Goal: Find specific page/section: Find specific page/section

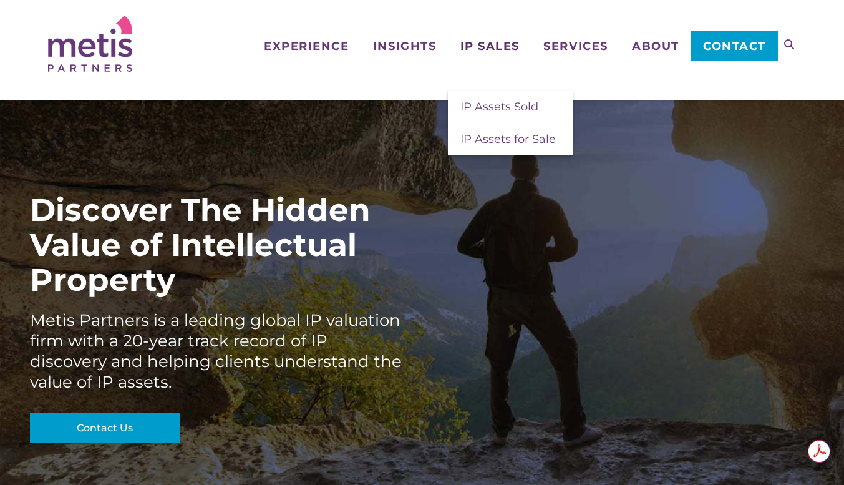
click at [490, 49] on span "IP Sales" at bounding box center [489, 46] width 59 height 11
click at [480, 142] on span "IP Assets for Sale" at bounding box center [507, 139] width 95 height 14
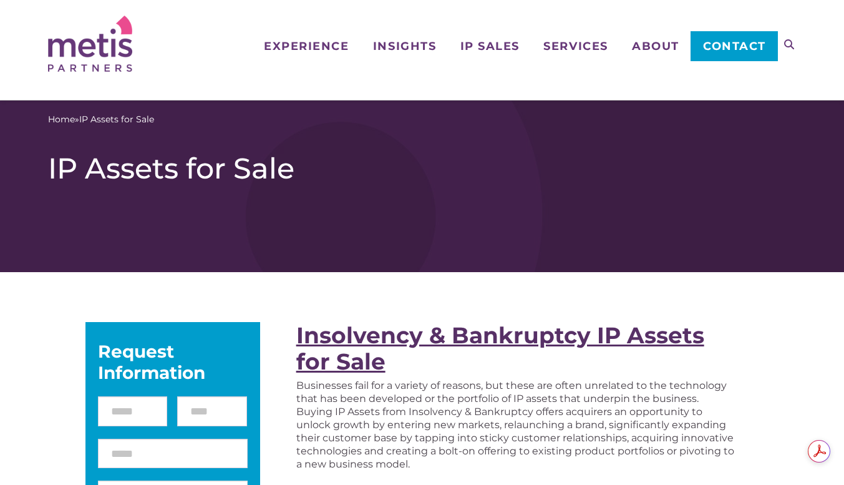
click at [424, 331] on strong "Insolvency & Bankruptcy IP Assets for Sale" at bounding box center [500, 348] width 408 height 54
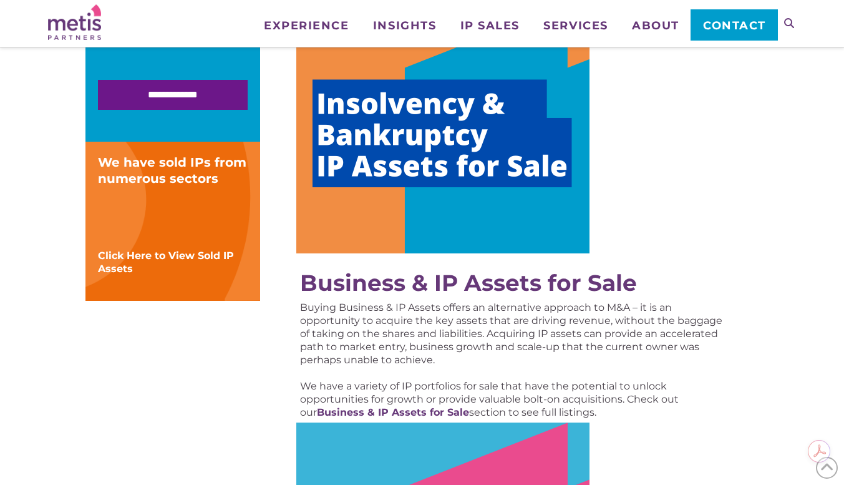
scroll to position [424, 0]
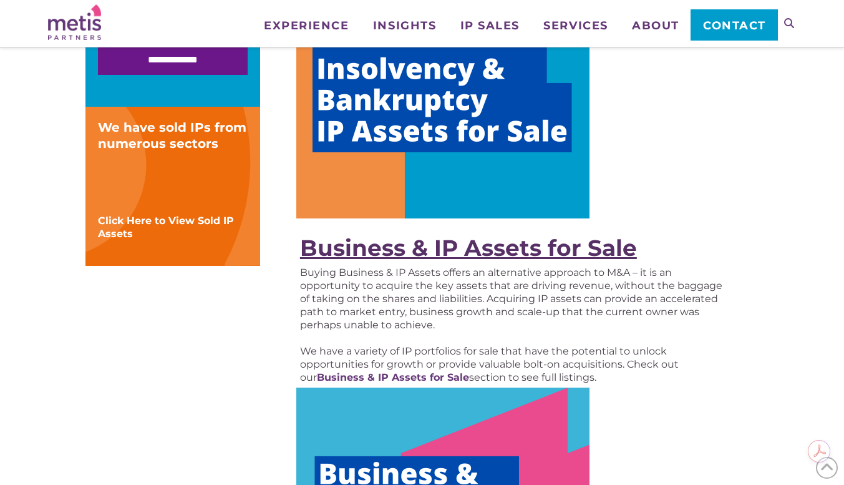
click at [438, 253] on strong "Business & IP Assets for Sale" at bounding box center [468, 247] width 337 height 27
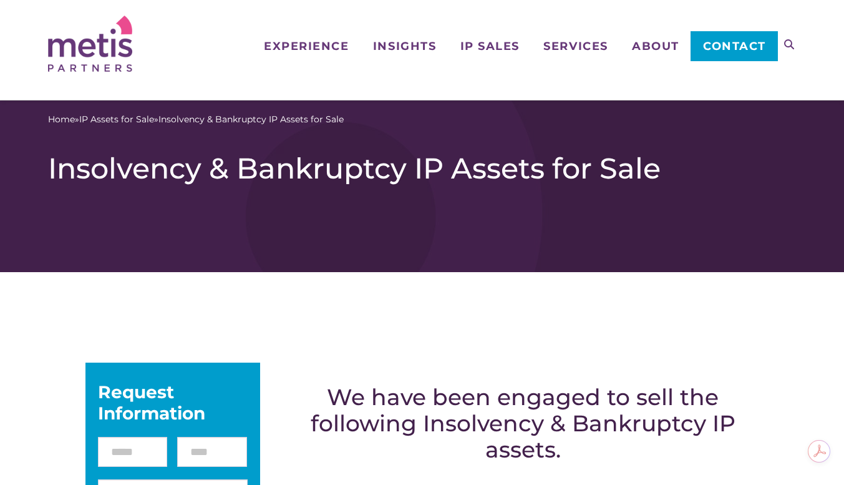
scroll to position [427, 0]
